Goal: Contribute content

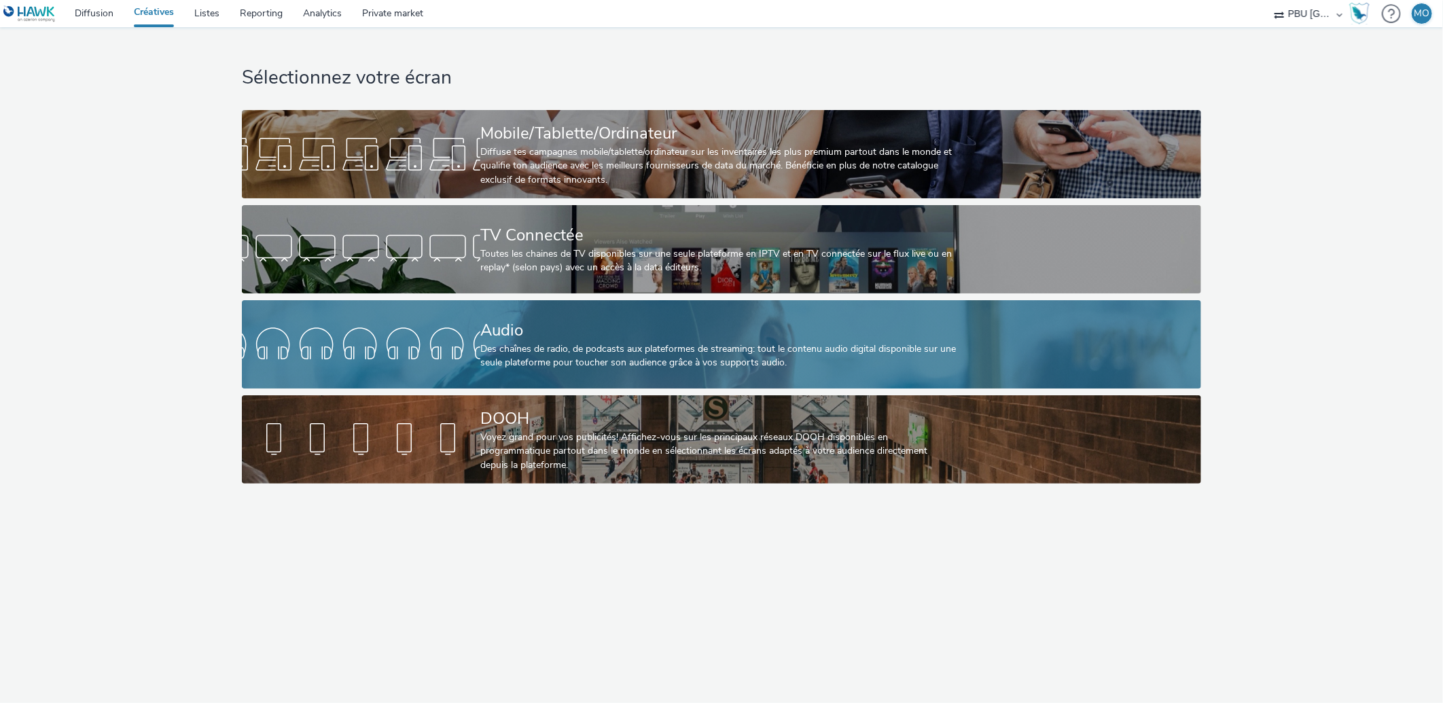
click at [401, 329] on div at bounding box center [361, 344] width 238 height 43
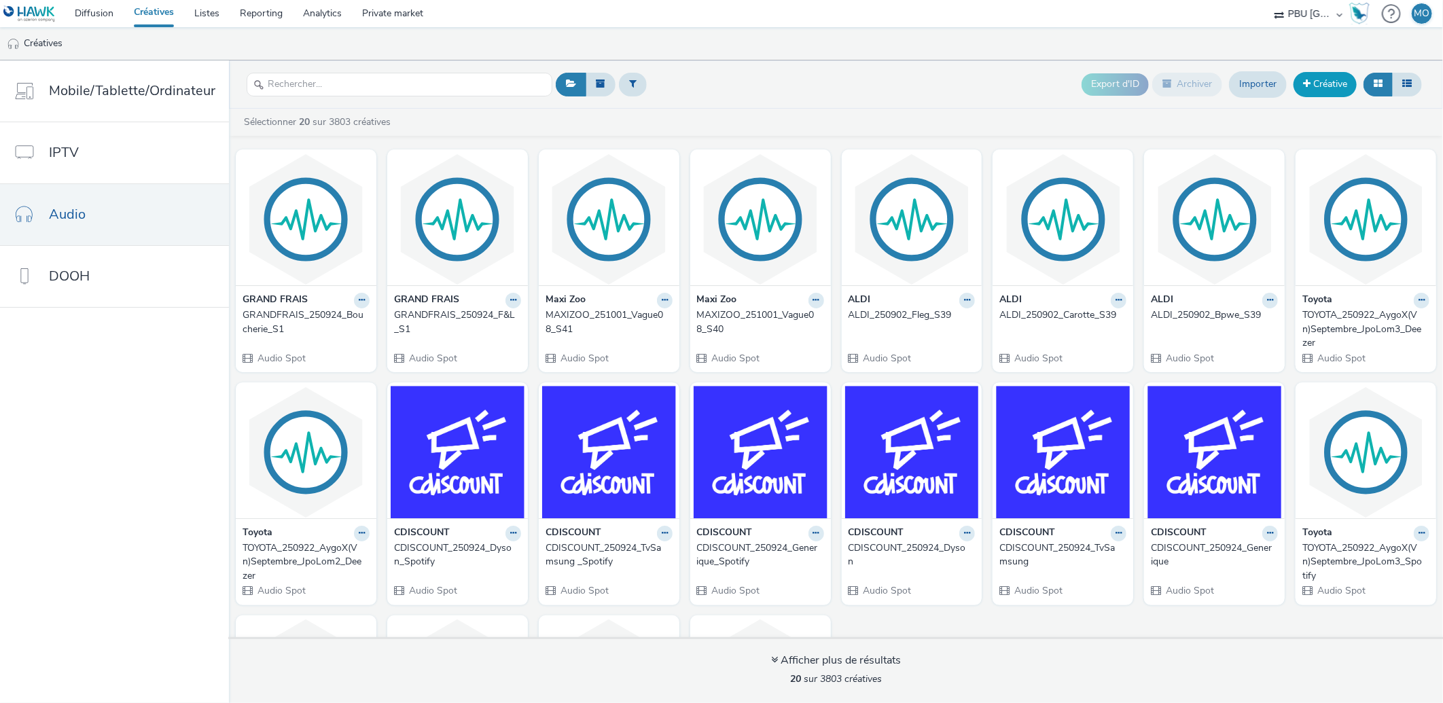
click at [1333, 86] on link "Créative" at bounding box center [1324, 84] width 63 height 24
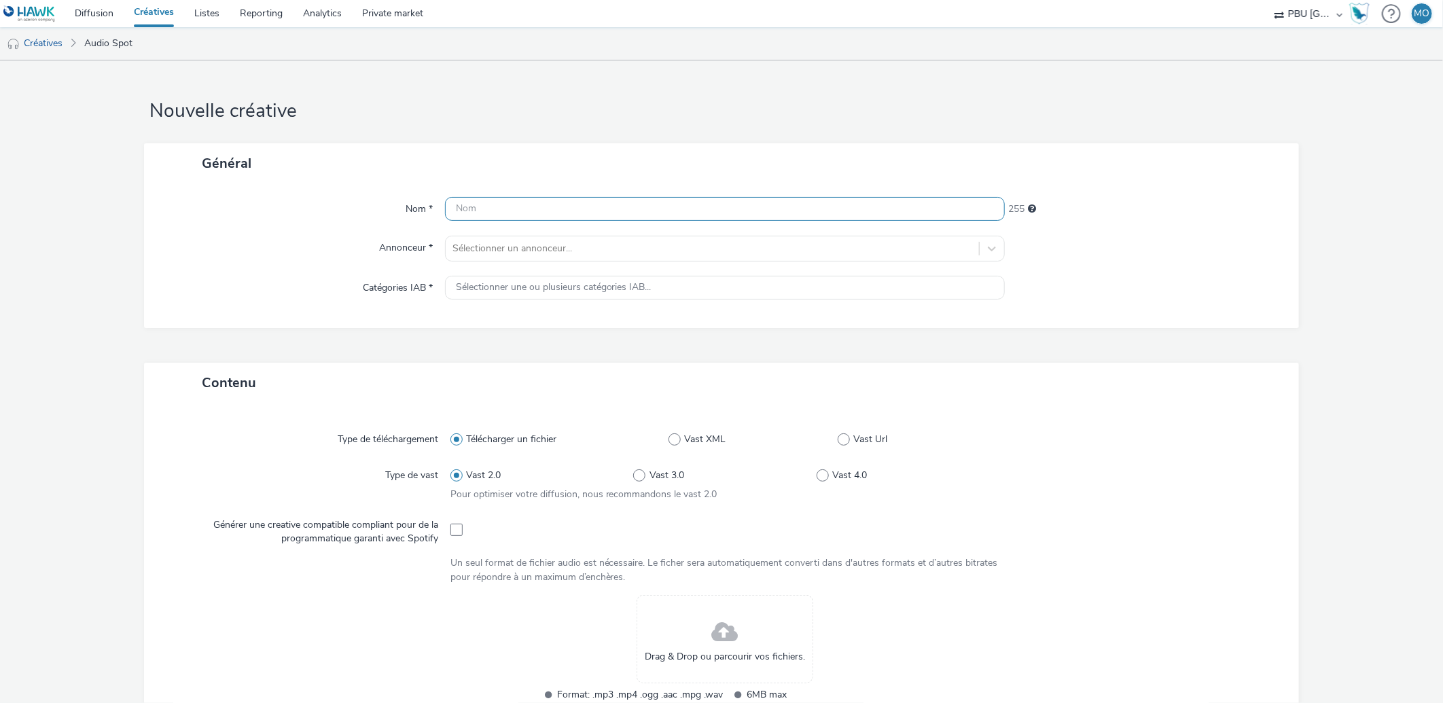
click at [505, 215] on input "text" at bounding box center [725, 209] width 560 height 24
click at [452, 532] on div at bounding box center [724, 529] width 549 height 33
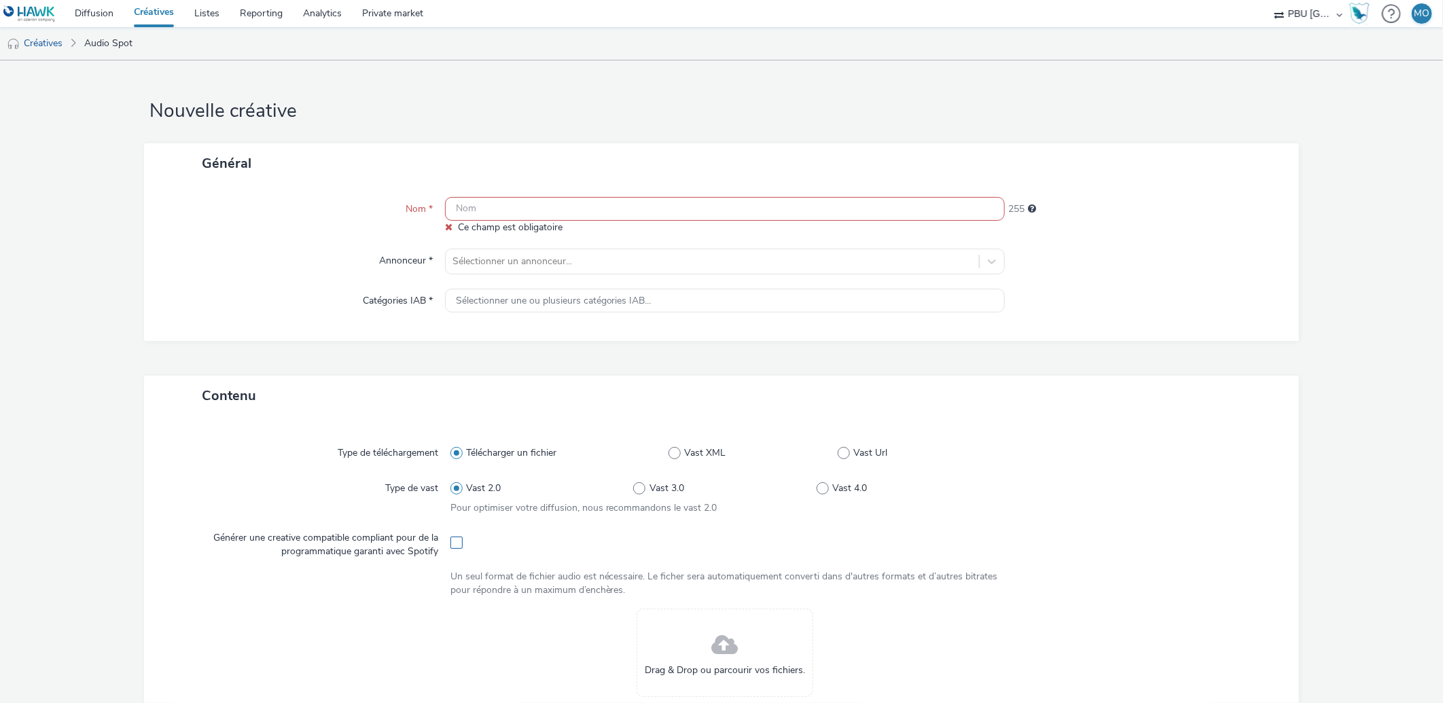
click at [452, 539] on span at bounding box center [456, 543] width 12 height 12
checkbox input "true"
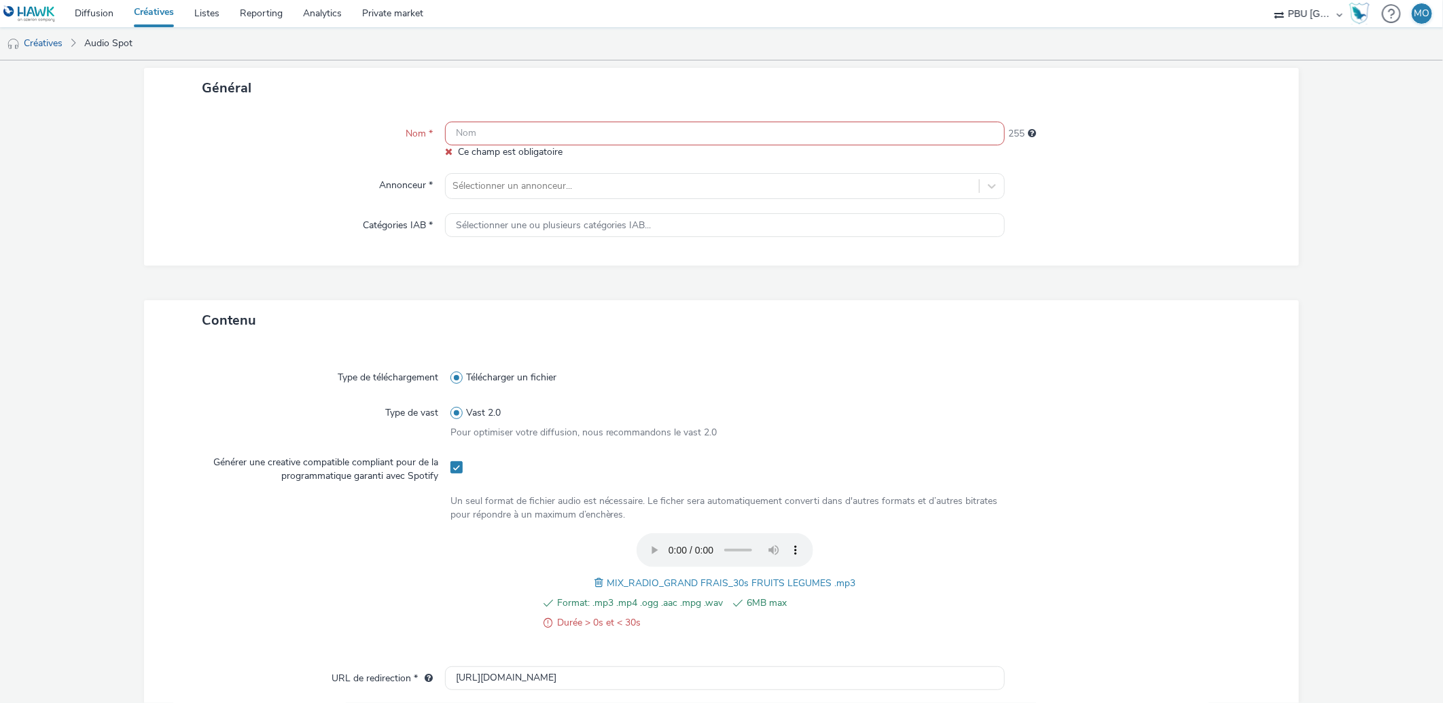
click at [596, 586] on span at bounding box center [600, 582] width 12 height 15
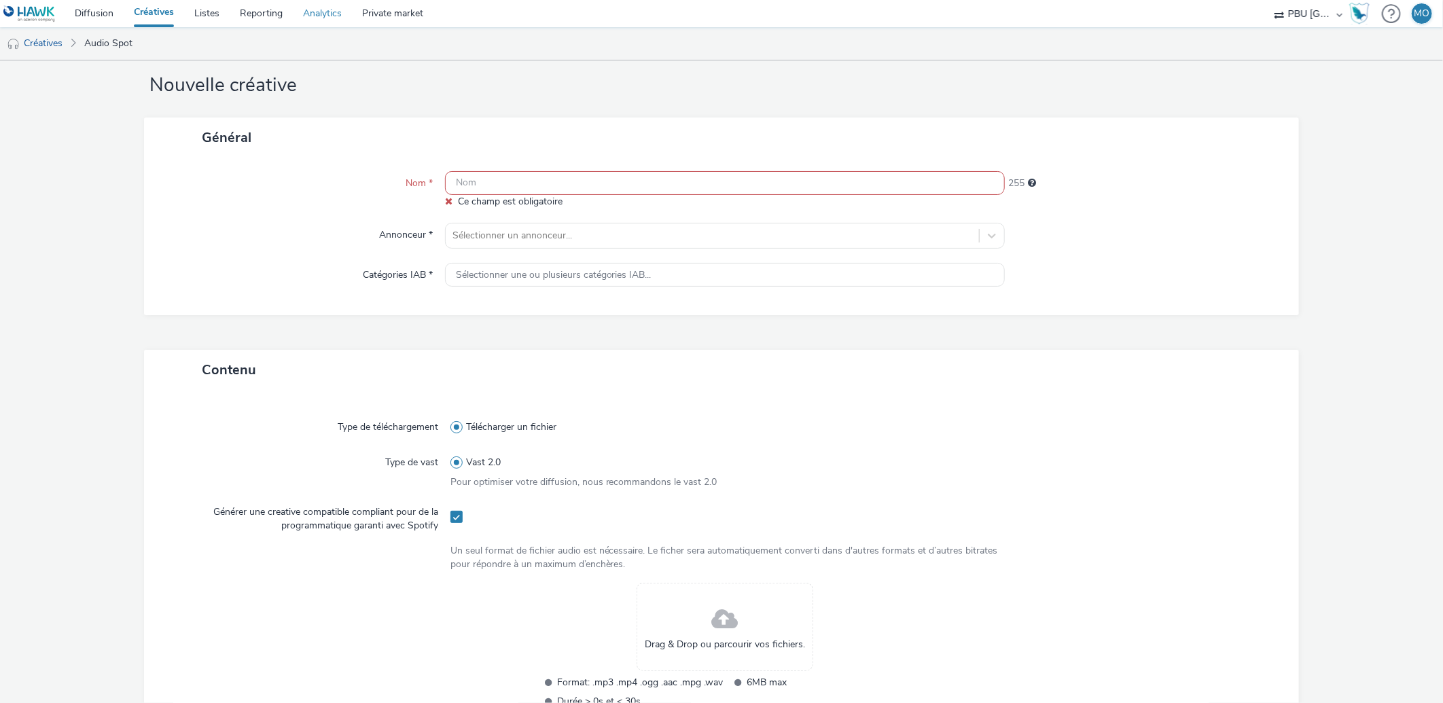
scroll to position [0, 0]
